Goal: Navigation & Orientation: Find specific page/section

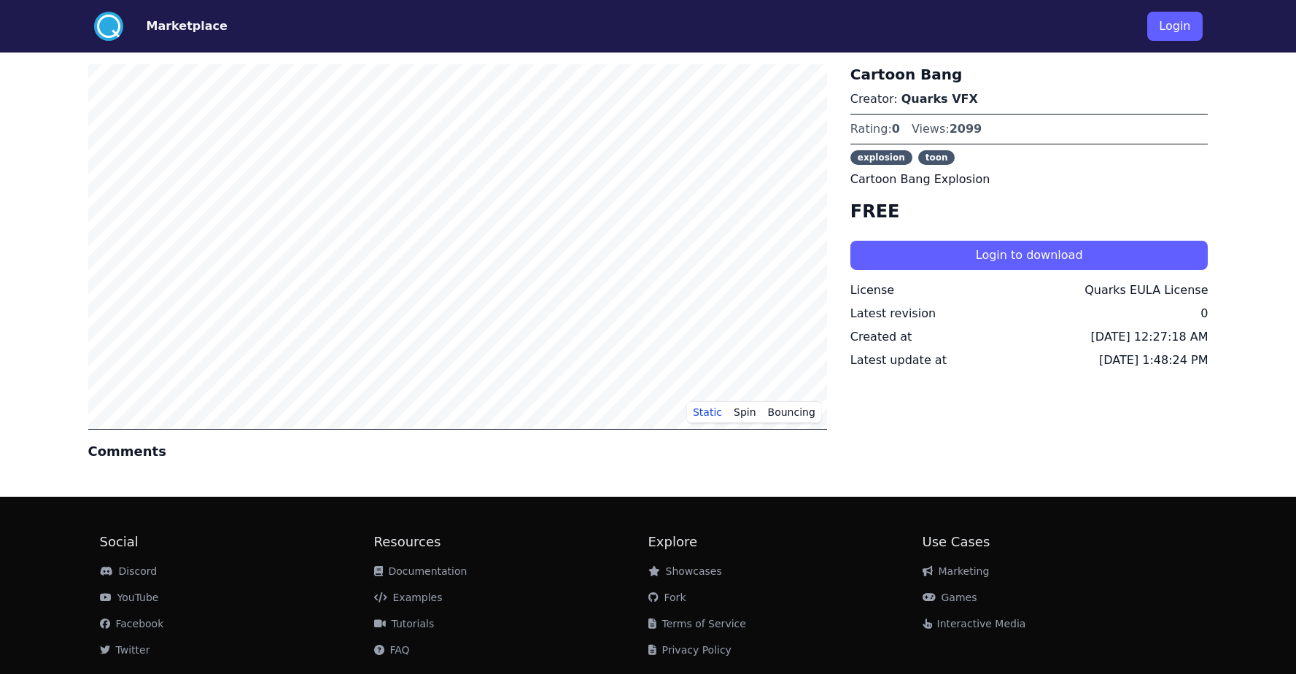
click at [187, 24] on button "Marketplace" at bounding box center [187, 25] width 81 height 17
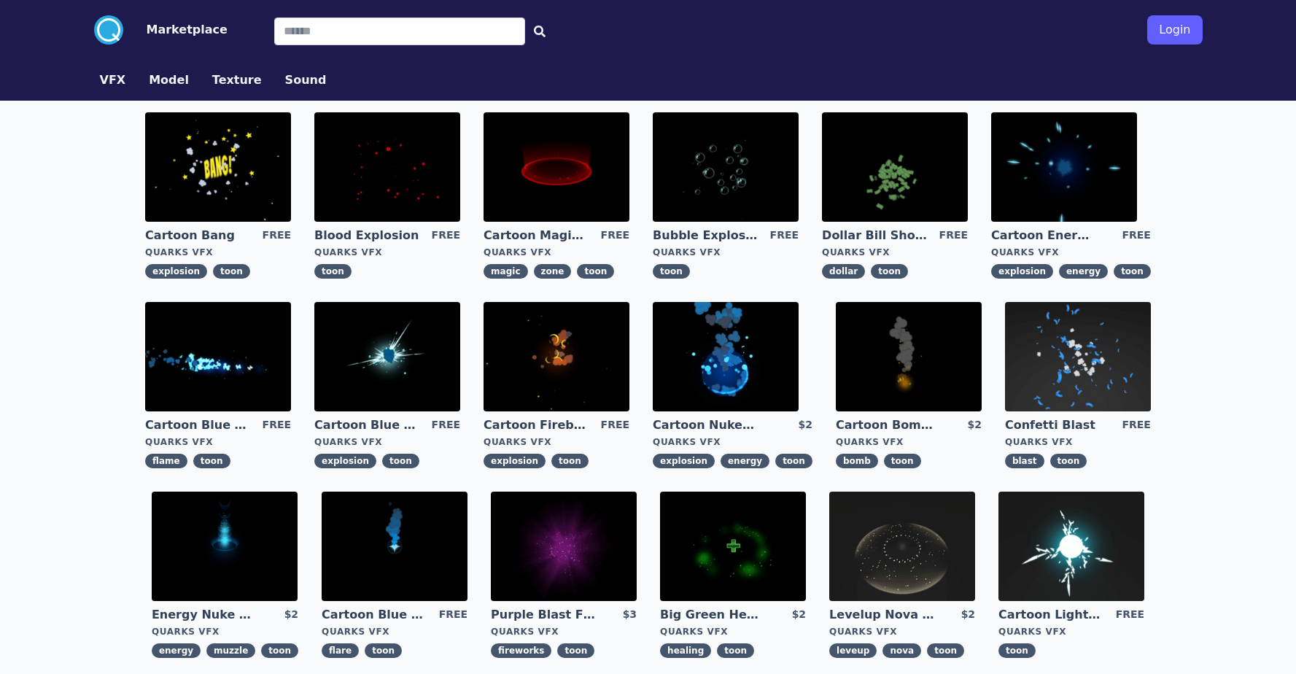
click at [599, 180] on img at bounding box center [556, 166] width 146 height 109
click at [232, 182] on img at bounding box center [218, 166] width 146 height 109
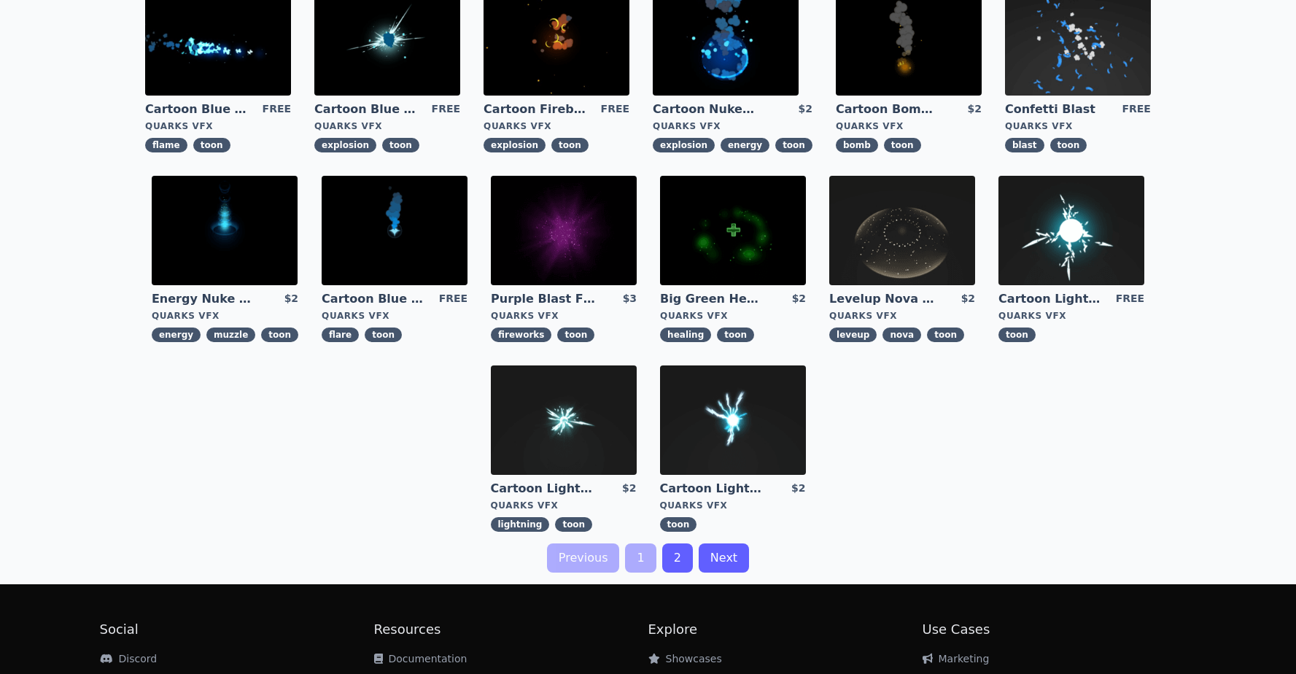
scroll to position [303, 0]
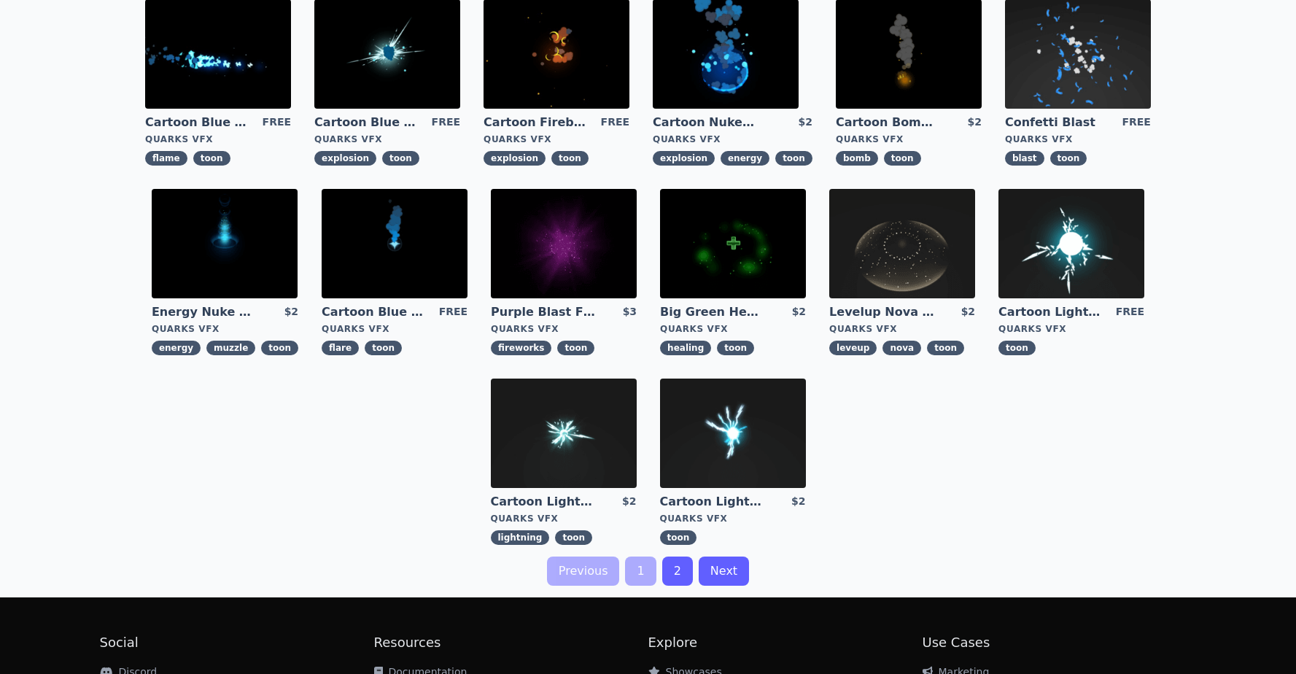
click at [676, 571] on link "2" at bounding box center [677, 570] width 31 height 29
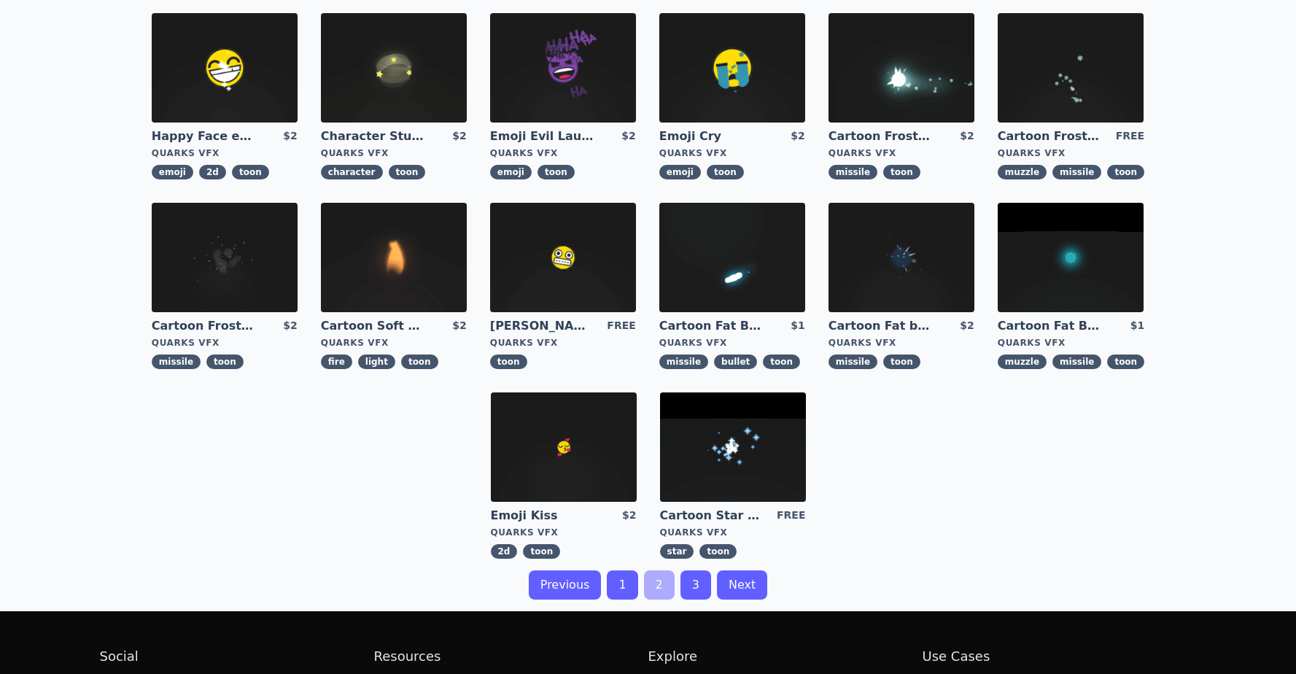
scroll to position [289, 0]
click at [701, 585] on link "3" at bounding box center [695, 584] width 31 height 29
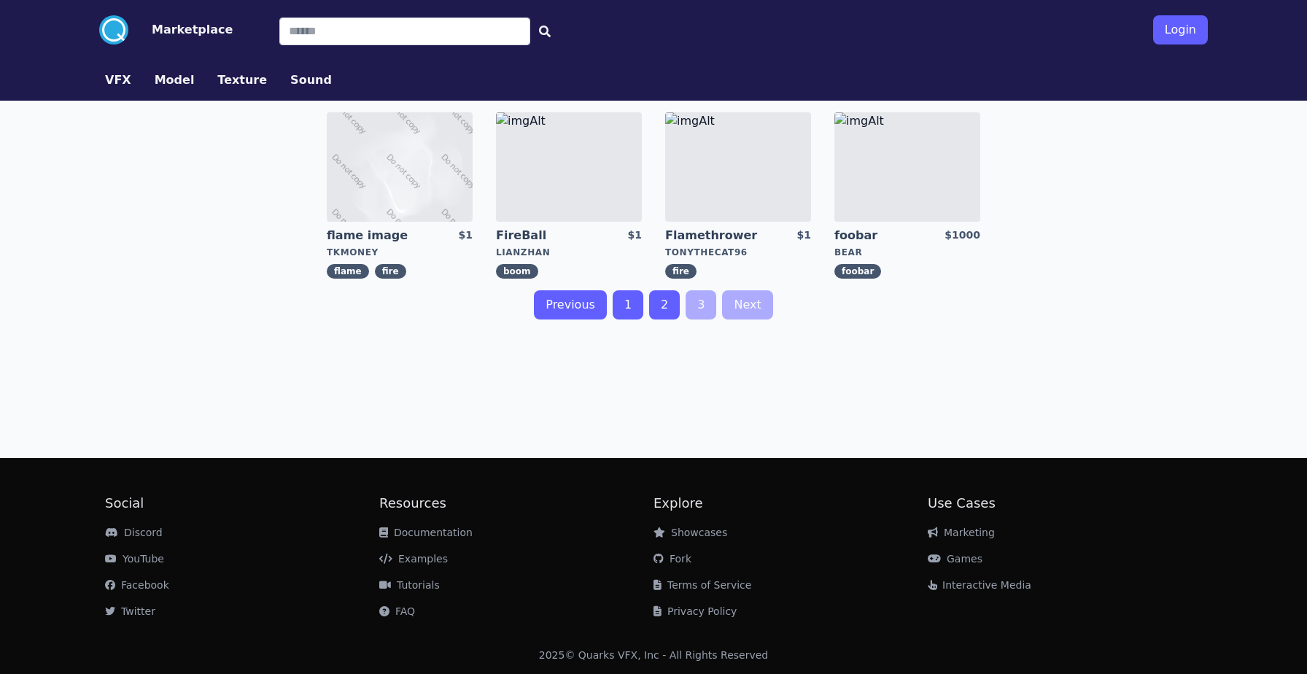
click at [670, 301] on link "2" at bounding box center [664, 304] width 31 height 29
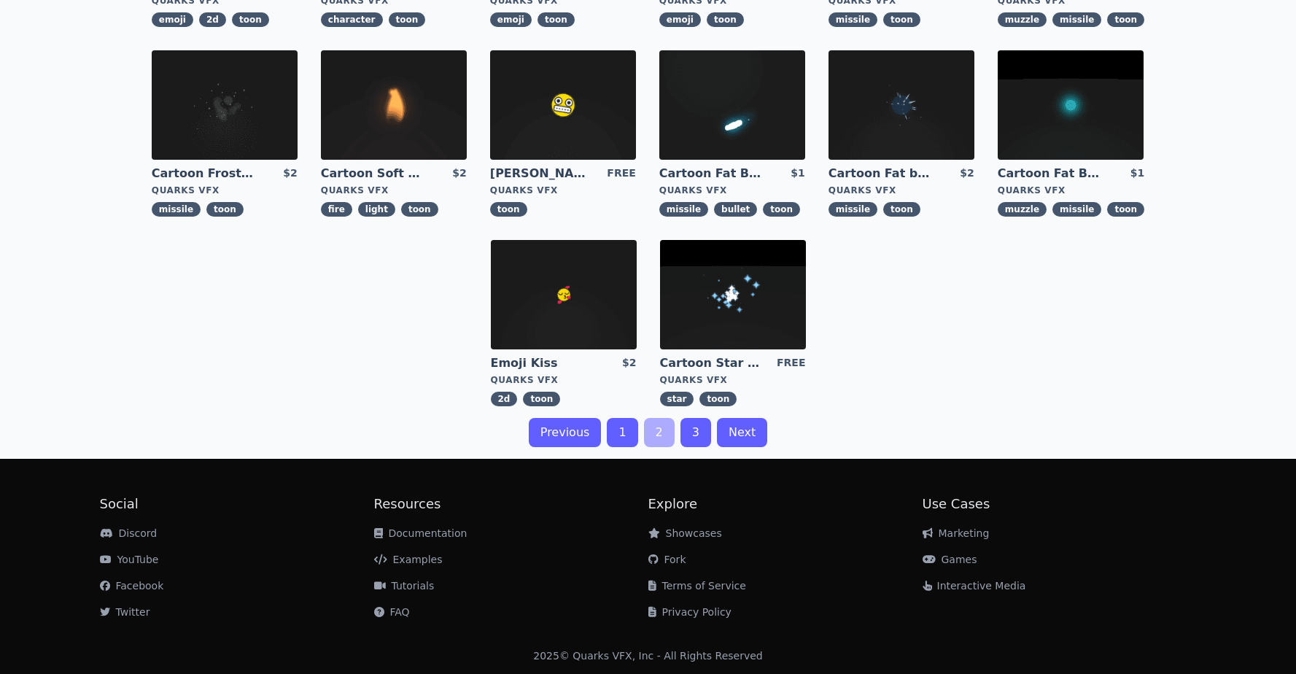
scroll to position [442, 0]
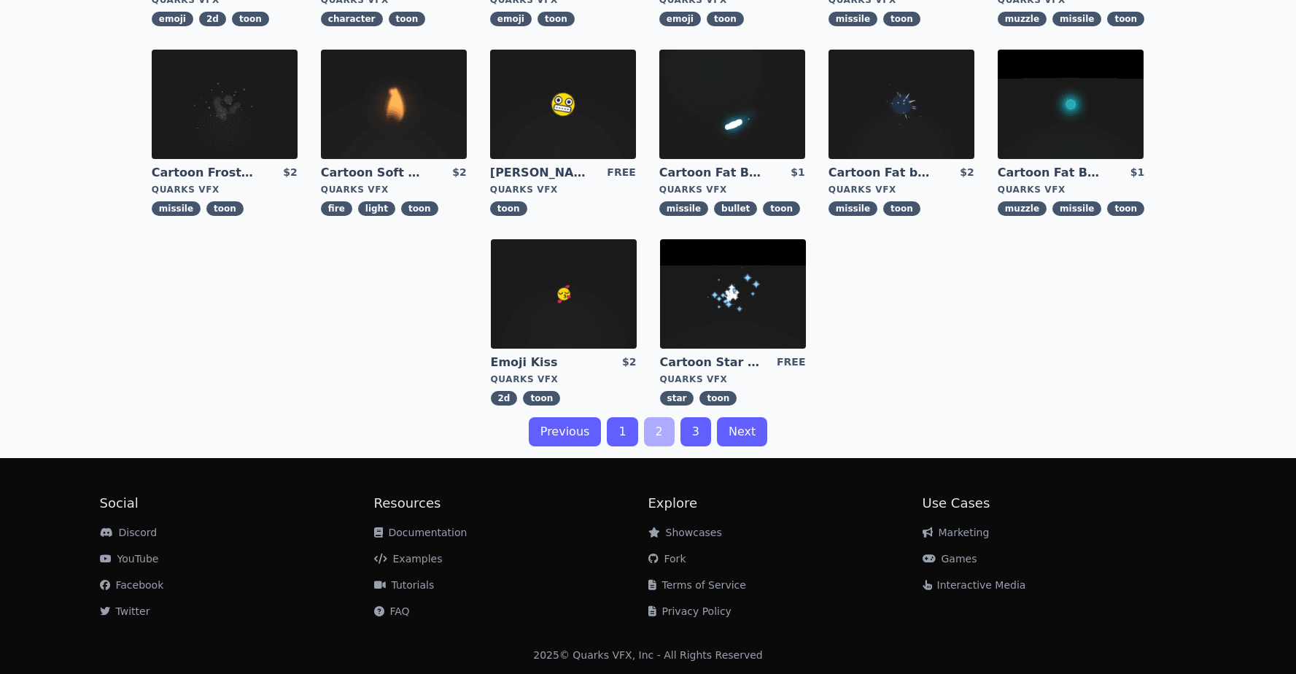
click at [624, 429] on link "1" at bounding box center [622, 431] width 31 height 29
